Goal: Transaction & Acquisition: Purchase product/service

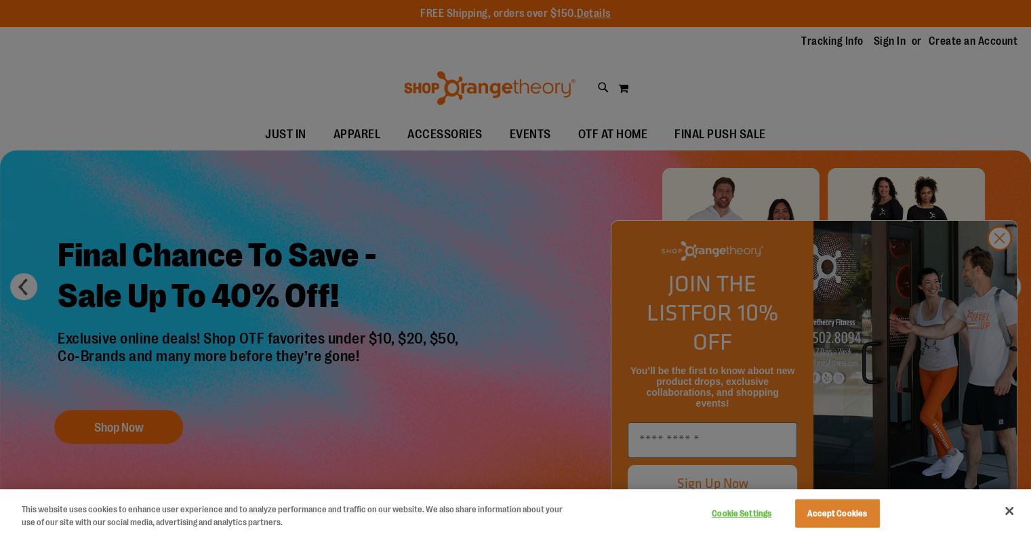
click at [1000, 258] on div at bounding box center [515, 268] width 1031 height 536
click at [1001, 258] on div at bounding box center [515, 268] width 1031 height 536
click at [995, 263] on div at bounding box center [515, 268] width 1031 height 536
click at [612, 311] on div at bounding box center [515, 268] width 1031 height 536
click at [1010, 511] on button "Close" at bounding box center [1010, 511] width 30 height 30
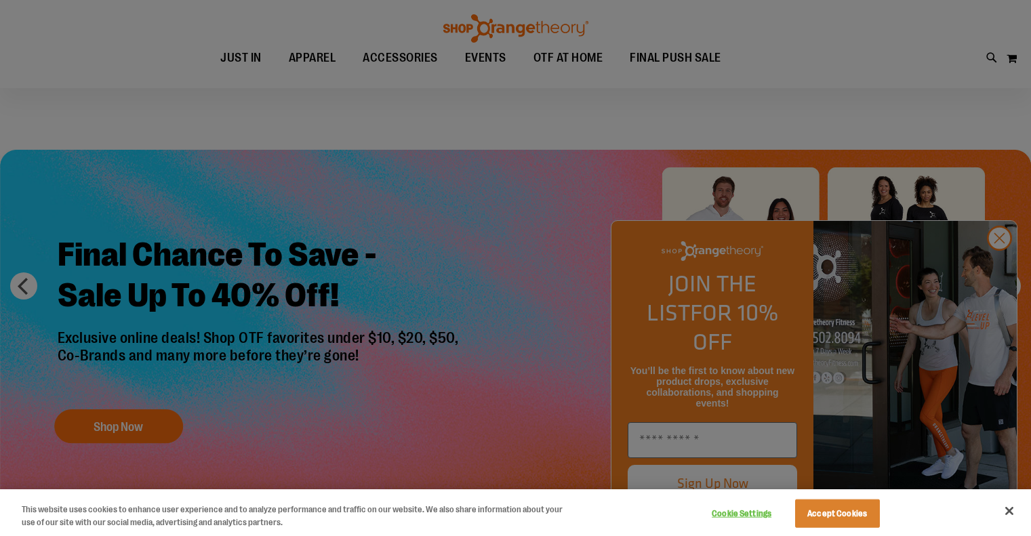
scroll to position [4, 0]
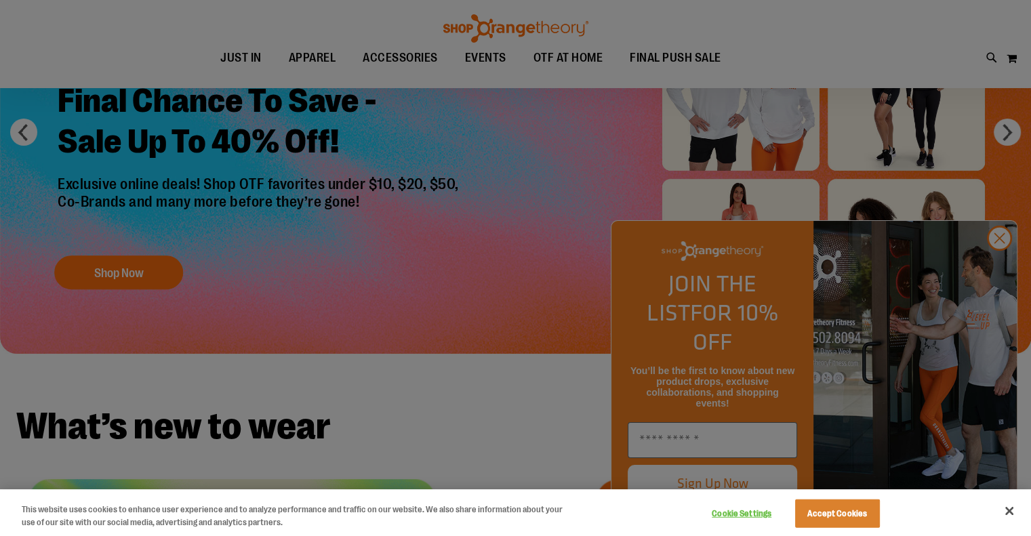
click at [995, 265] on div at bounding box center [515, 268] width 1031 height 536
click at [996, 263] on div at bounding box center [515, 268] width 1031 height 536
click at [1010, 507] on button "Close" at bounding box center [1010, 511] width 30 height 30
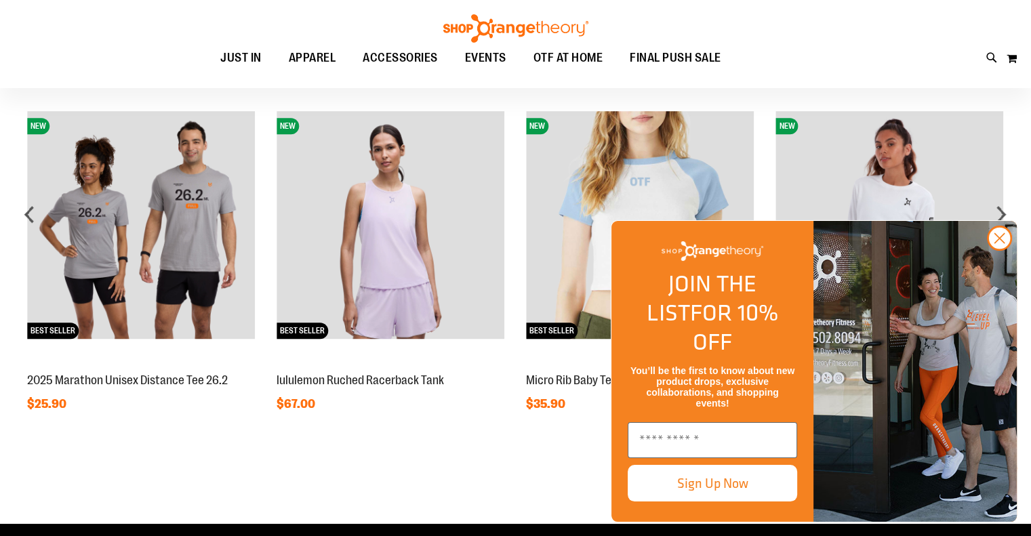
scroll to position [941, 0]
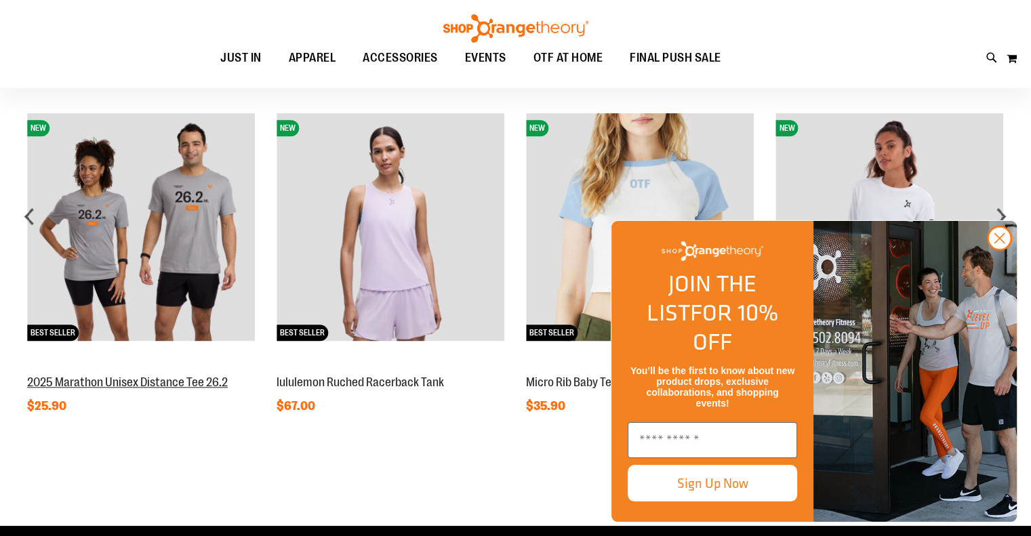
click at [170, 382] on link "2025 Marathon Unisex Distance Tee 26.2" at bounding box center [127, 383] width 201 height 14
click at [138, 377] on link "2025 Marathon Unisex Distance Tee 26.2" at bounding box center [127, 383] width 201 height 14
click at [201, 198] on img at bounding box center [141, 227] width 228 height 228
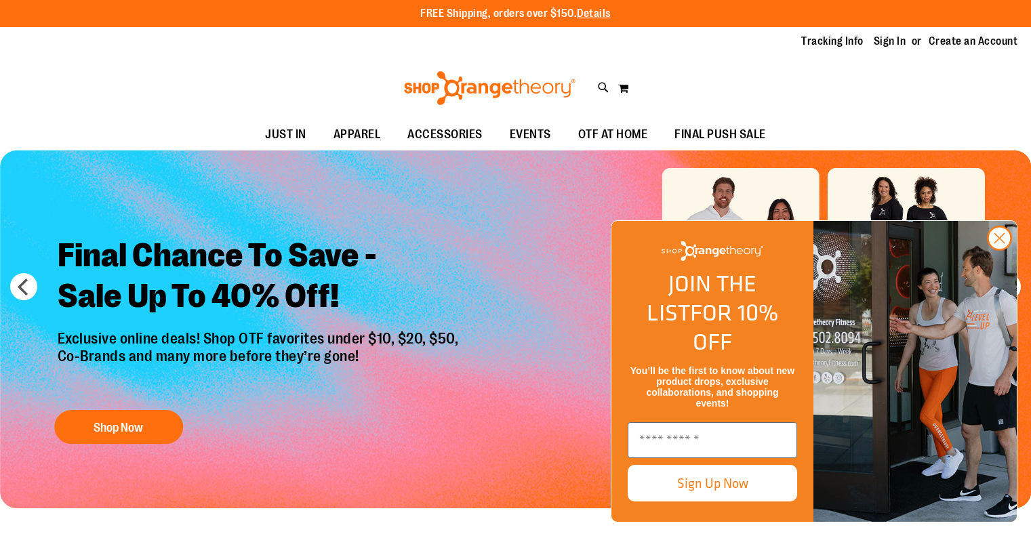
scroll to position [1091, 0]
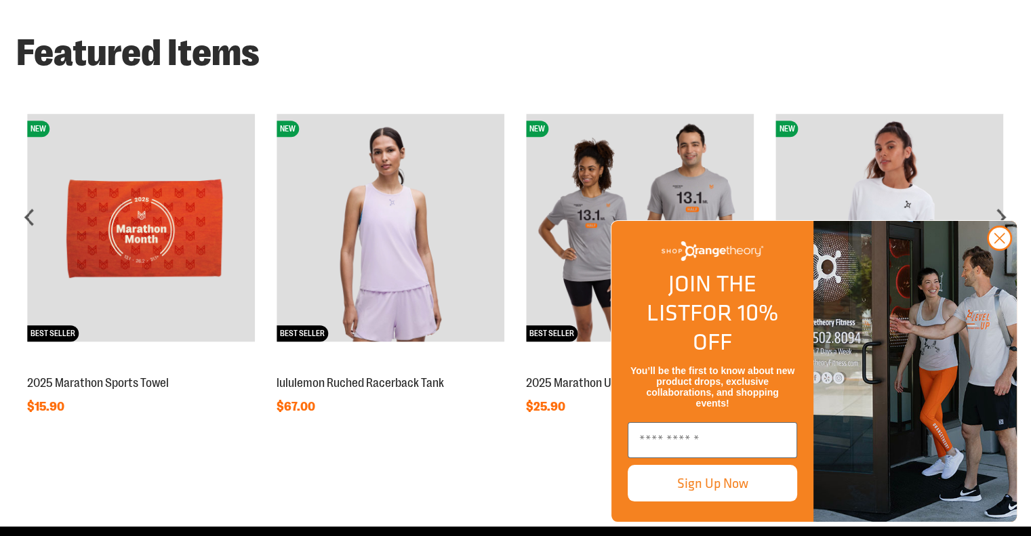
click at [594, 191] on img at bounding box center [640, 228] width 228 height 228
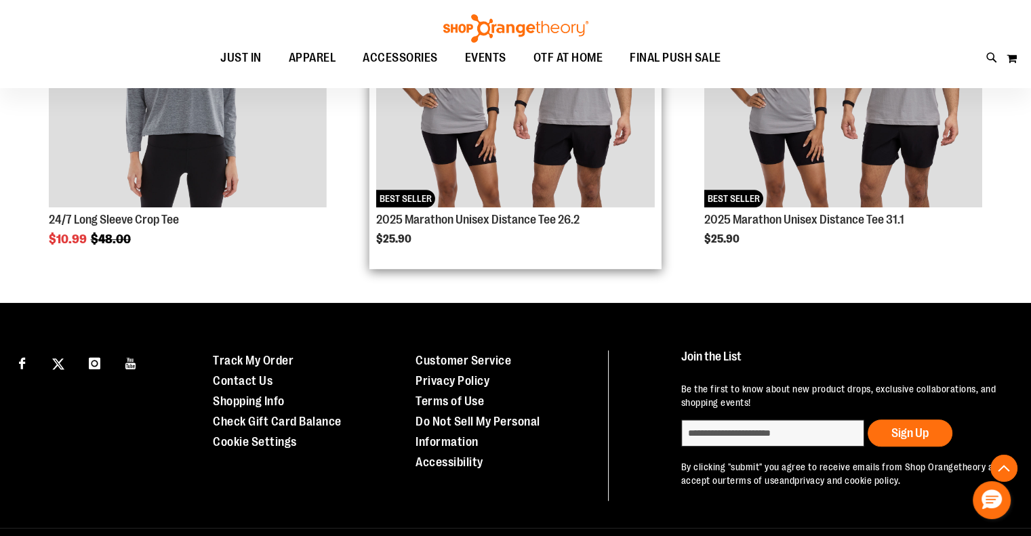
scroll to position [936, 0]
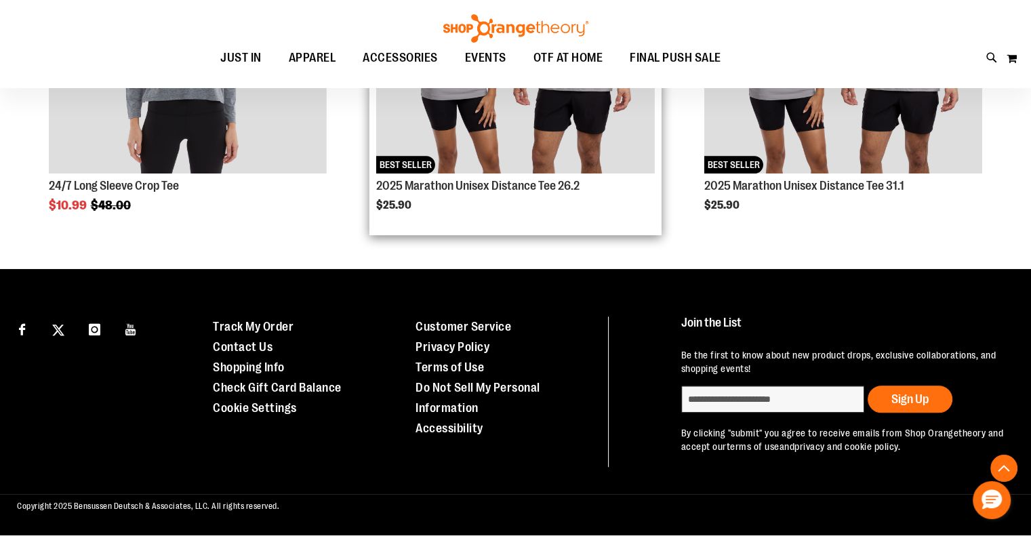
click at [547, 178] on div "2025 Marathon Unisex Distance Tee 26.2 $25.90" at bounding box center [515, 202] width 278 height 53
click at [569, 92] on img "Product Page Link" at bounding box center [515, 35] width 278 height 278
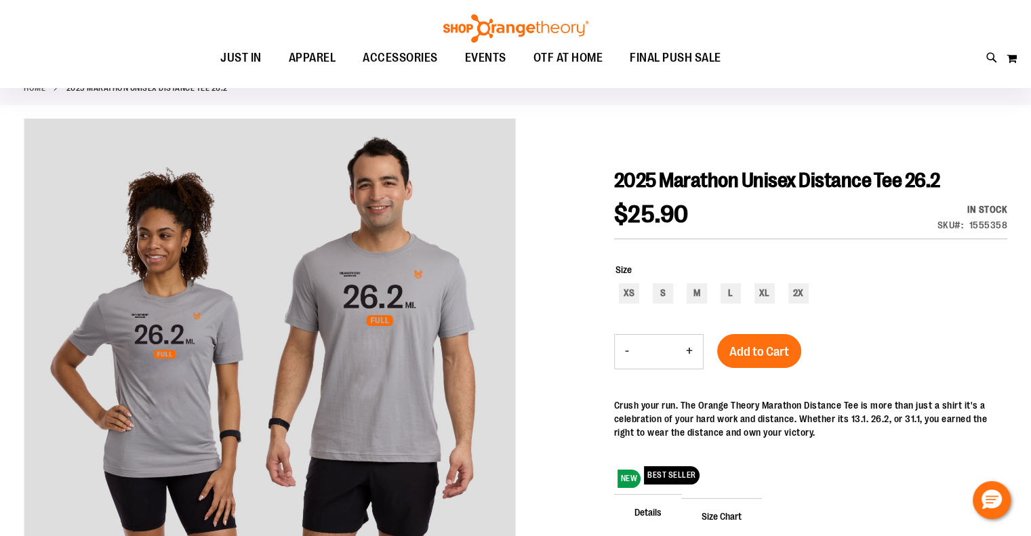
scroll to position [92, 0]
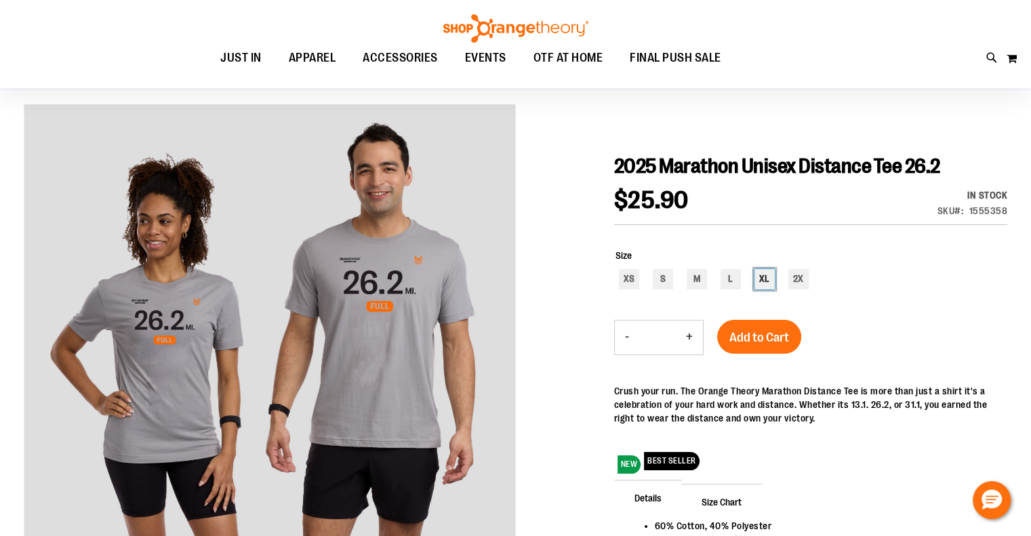
click at [768, 276] on div "XL" at bounding box center [765, 279] width 20 height 20
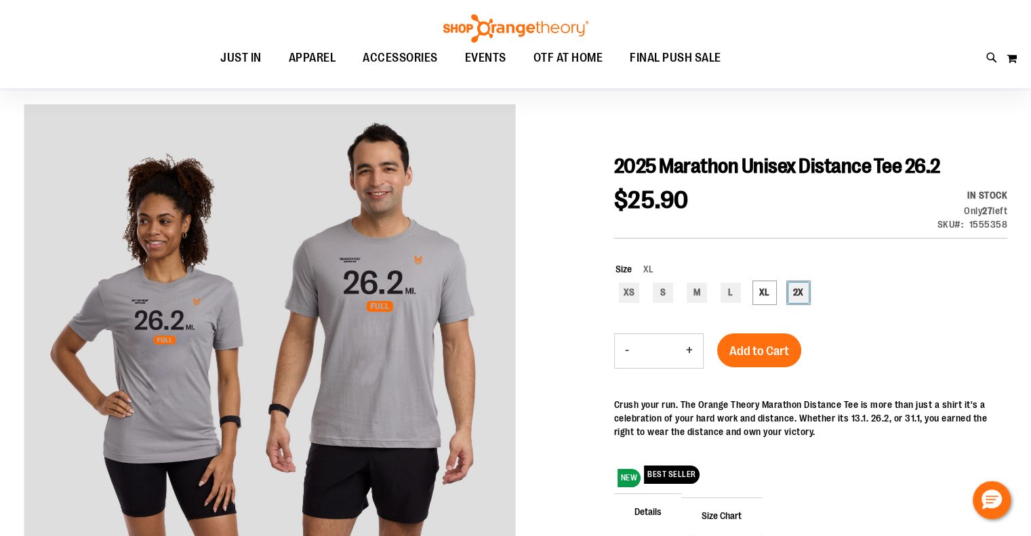
click at [796, 289] on div "2X" at bounding box center [798, 293] width 20 height 20
type input "***"
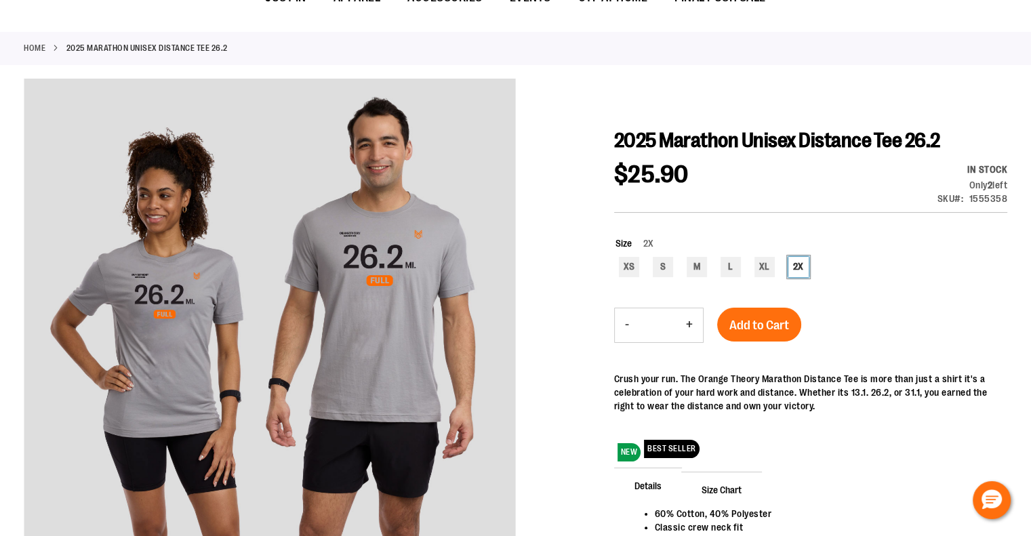
scroll to position [0, 0]
